Goal: Transaction & Acquisition: Subscribe to service/newsletter

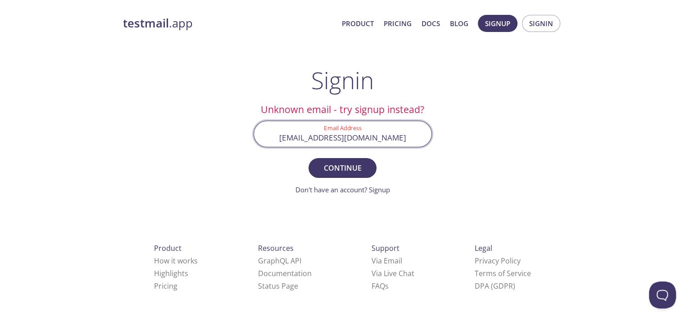
click at [357, 140] on input "[EMAIL_ADDRESS][DOMAIN_NAME]" at bounding box center [343, 134] width 178 height 26
click at [345, 171] on span "Continue" at bounding box center [343, 168] width 48 height 13
drag, startPoint x: 358, startPoint y: 135, endPoint x: 351, endPoint y: 135, distance: 7.2
click at [351, 135] on input "[EMAIL_ADDRESS][DOMAIN_NAME]" at bounding box center [343, 134] width 178 height 26
type input "[EMAIL_ADDRESS][DOMAIN_NAME]"
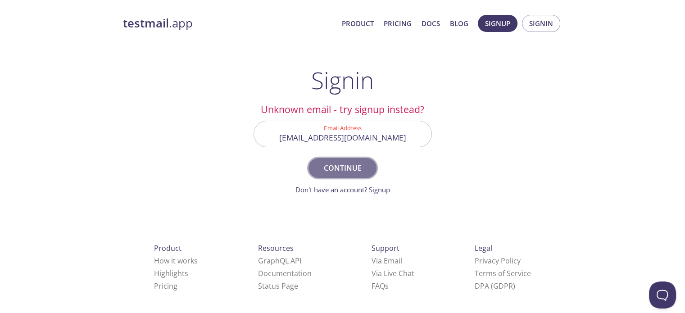
click at [349, 170] on span "Continue" at bounding box center [343, 168] width 48 height 13
click at [536, 25] on span "Signin" at bounding box center [541, 24] width 24 height 12
click at [494, 25] on span "Signup" at bounding box center [497, 24] width 25 height 12
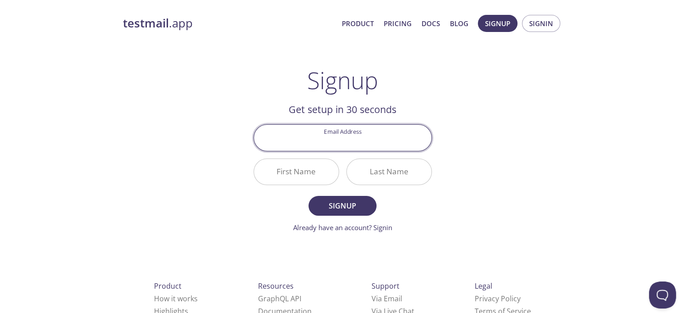
click at [327, 144] on input "Email Address" at bounding box center [343, 138] width 178 height 26
type input "[EMAIL_ADDRESS][DOMAIN_NAME]"
click at [299, 179] on input "First Name" at bounding box center [296, 172] width 85 height 26
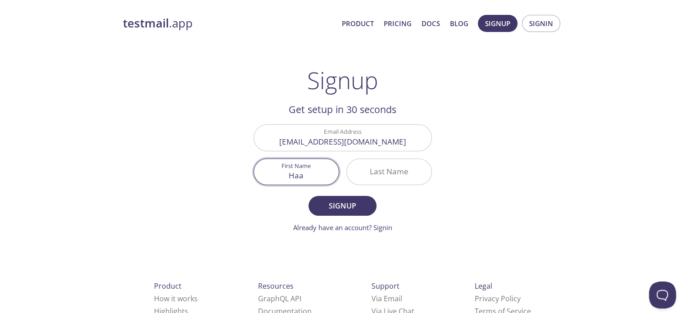
type input "Haa"
drag, startPoint x: 410, startPoint y: 168, endPoint x: 400, endPoint y: 173, distance: 11.1
click at [409, 169] on input "Last Name" at bounding box center [389, 172] width 85 height 26
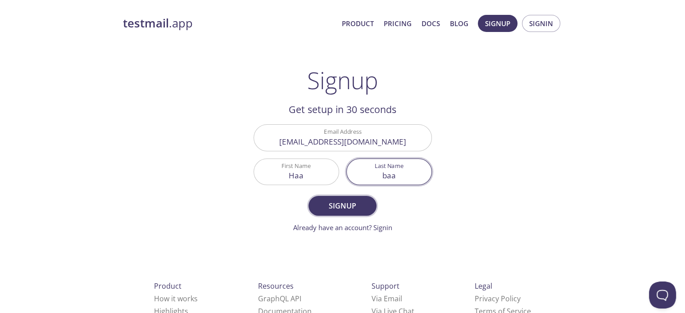
type input "baa"
click at [335, 207] on span "Signup" at bounding box center [343, 206] width 48 height 13
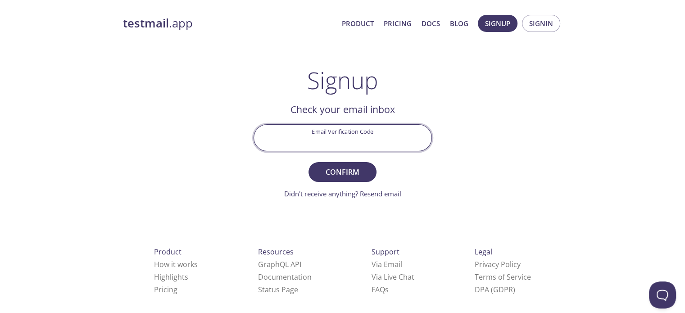
click at [344, 137] on input "Email Verification Code" at bounding box center [343, 138] width 178 height 26
type input "YGMMJST"
click at [355, 177] on span "Confirm" at bounding box center [343, 172] width 48 height 13
